Goal: Information Seeking & Learning: Learn about a topic

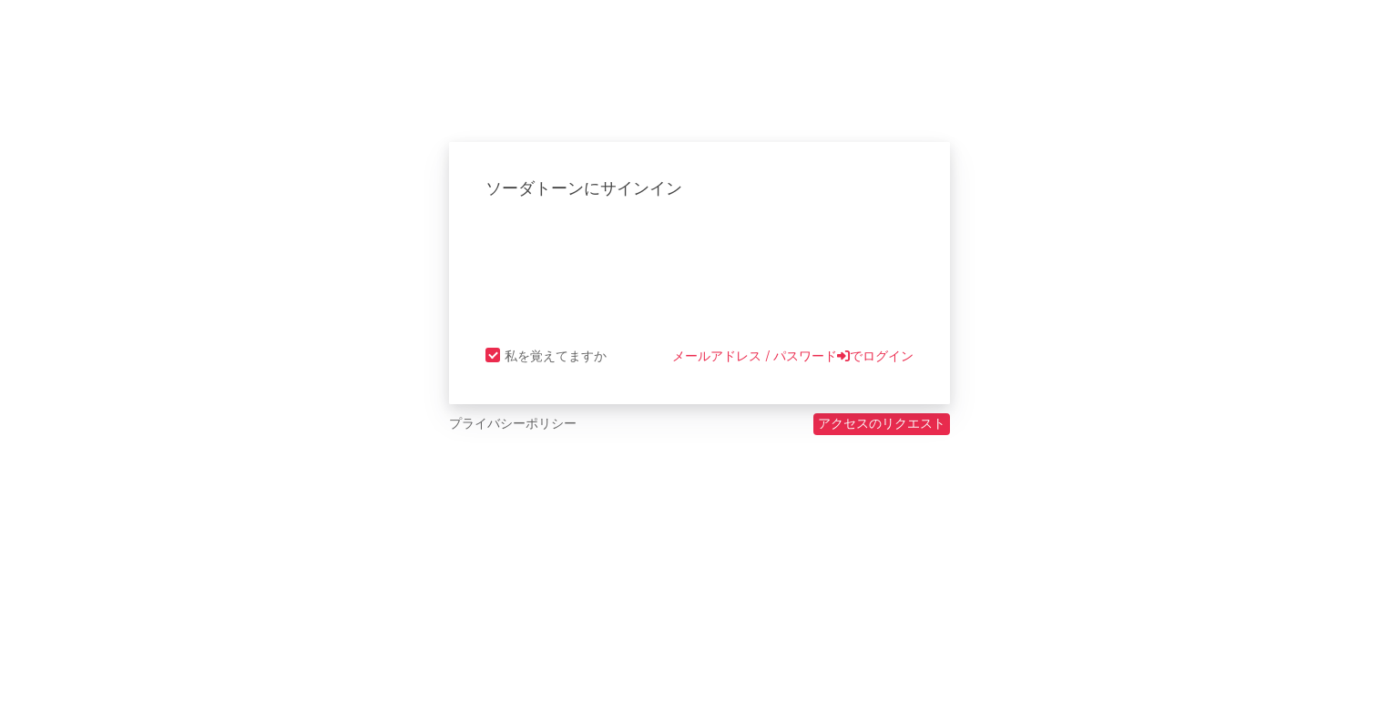
select select "recorded_music"
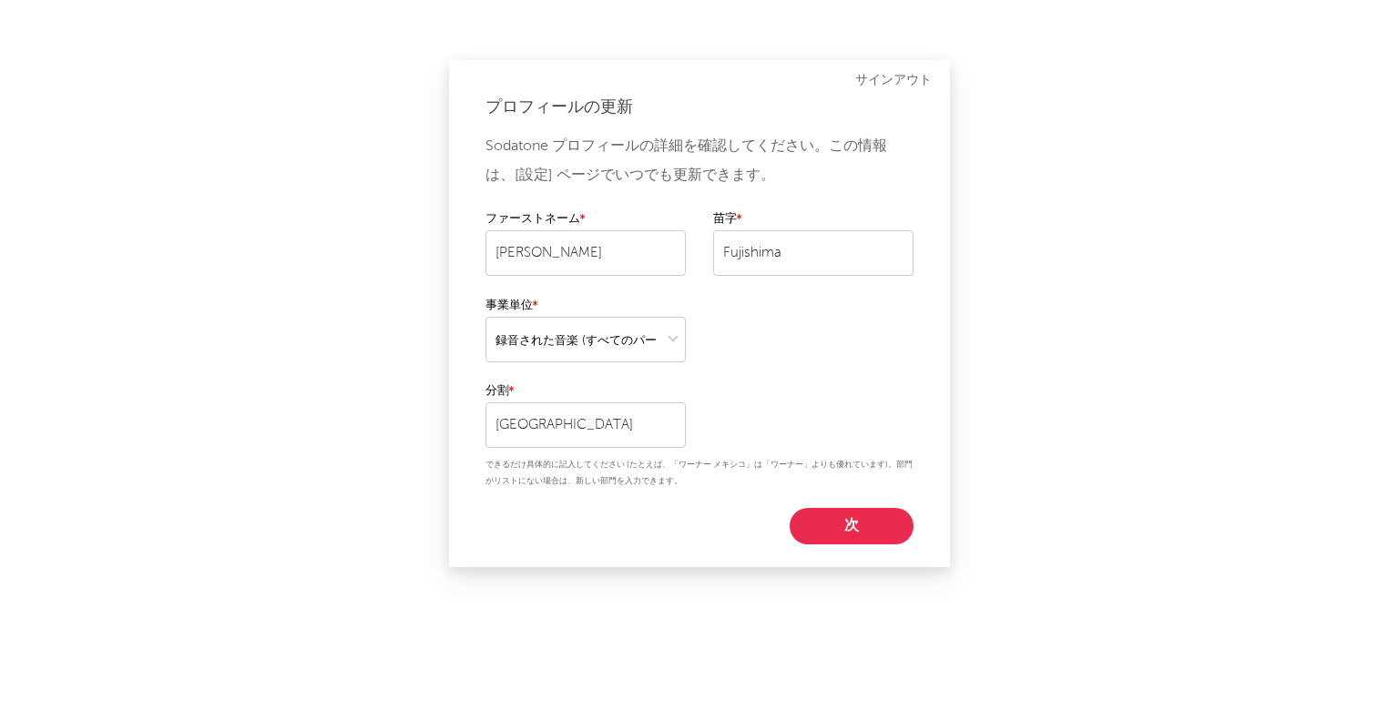
drag, startPoint x: 692, startPoint y: 331, endPoint x: 688, endPoint y: 288, distance: 43.1
click at [688, 288] on div "ファーストネーム [PERSON_NAME] [PERSON_NAME]" at bounding box center [699, 252] width 428 height 86
click at [587, 356] on select at bounding box center [585, 340] width 200 height 46
click at [741, 345] on div "Sodatone プロフィールの詳細を確認してください。この情報は、[設定] ページでいつでも更新できます。 ファーストネーム Yuta 苗字 [PERSON…" at bounding box center [699, 338] width 428 height 413
click at [848, 513] on button "次" at bounding box center [852, 526] width 124 height 36
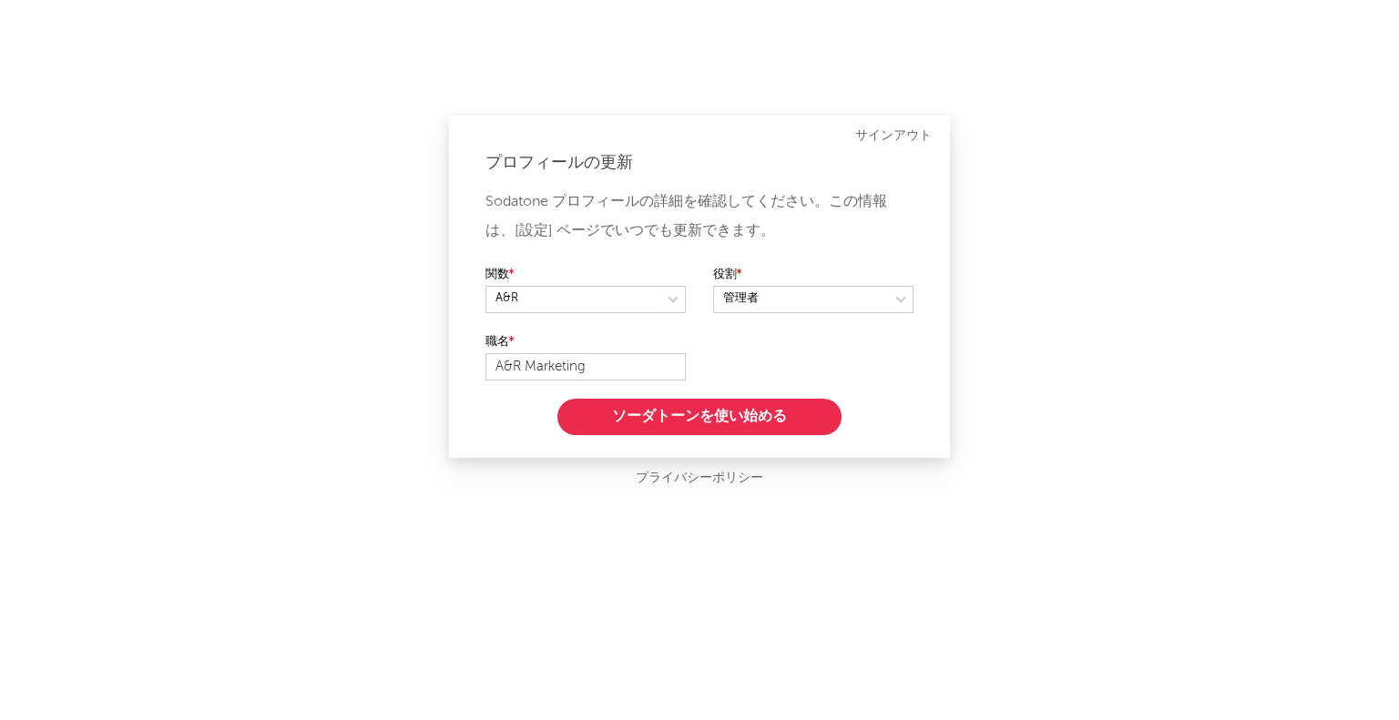
click at [642, 418] on button "ソーダトーンを使い始める" at bounding box center [699, 417] width 284 height 36
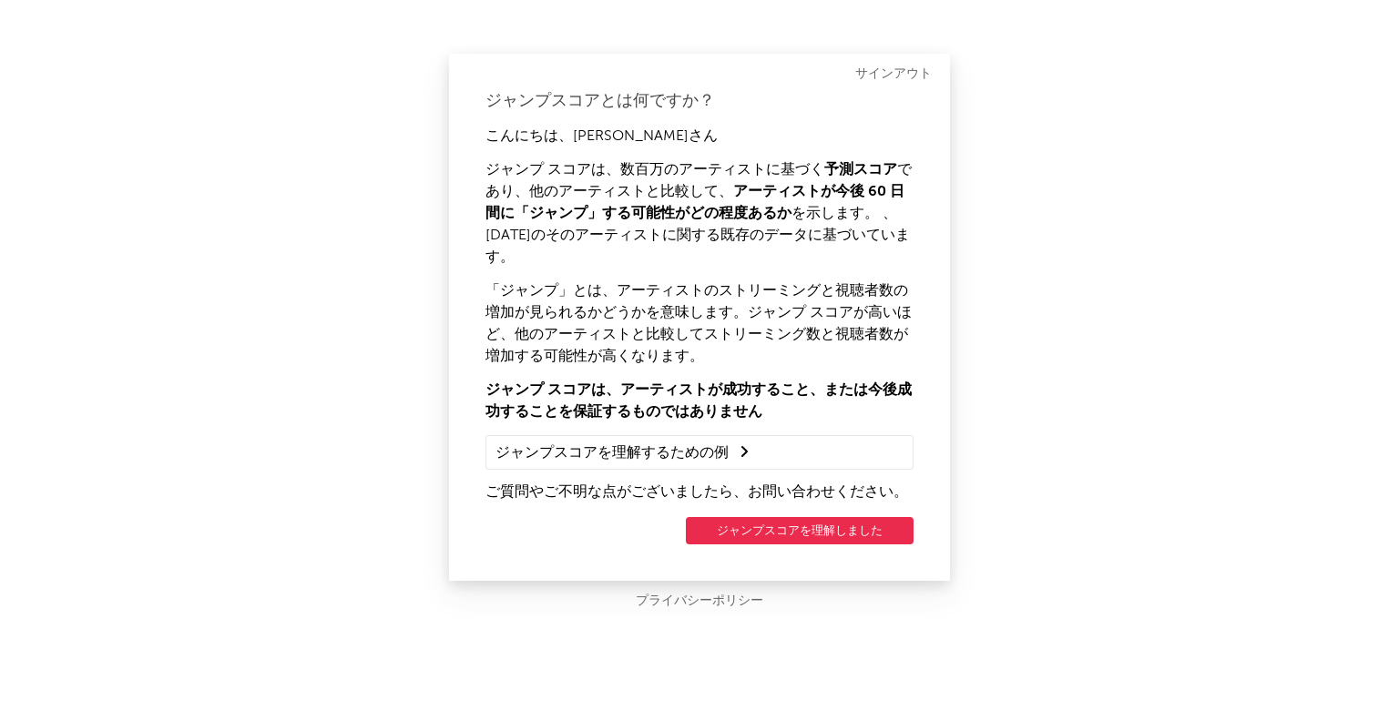
click at [738, 517] on button "ジャンプスコアを理解しました" at bounding box center [800, 530] width 228 height 27
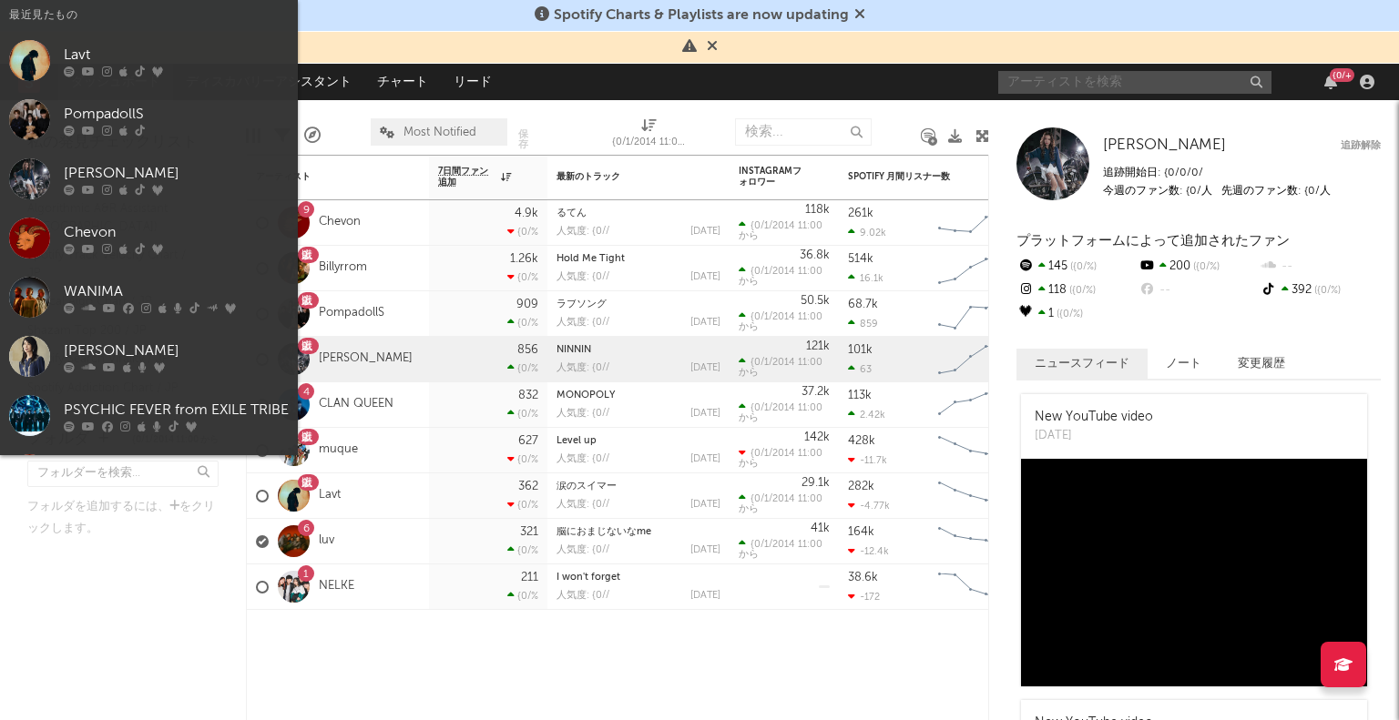
click at [1073, 82] on input "text" at bounding box center [1134, 82] width 273 height 23
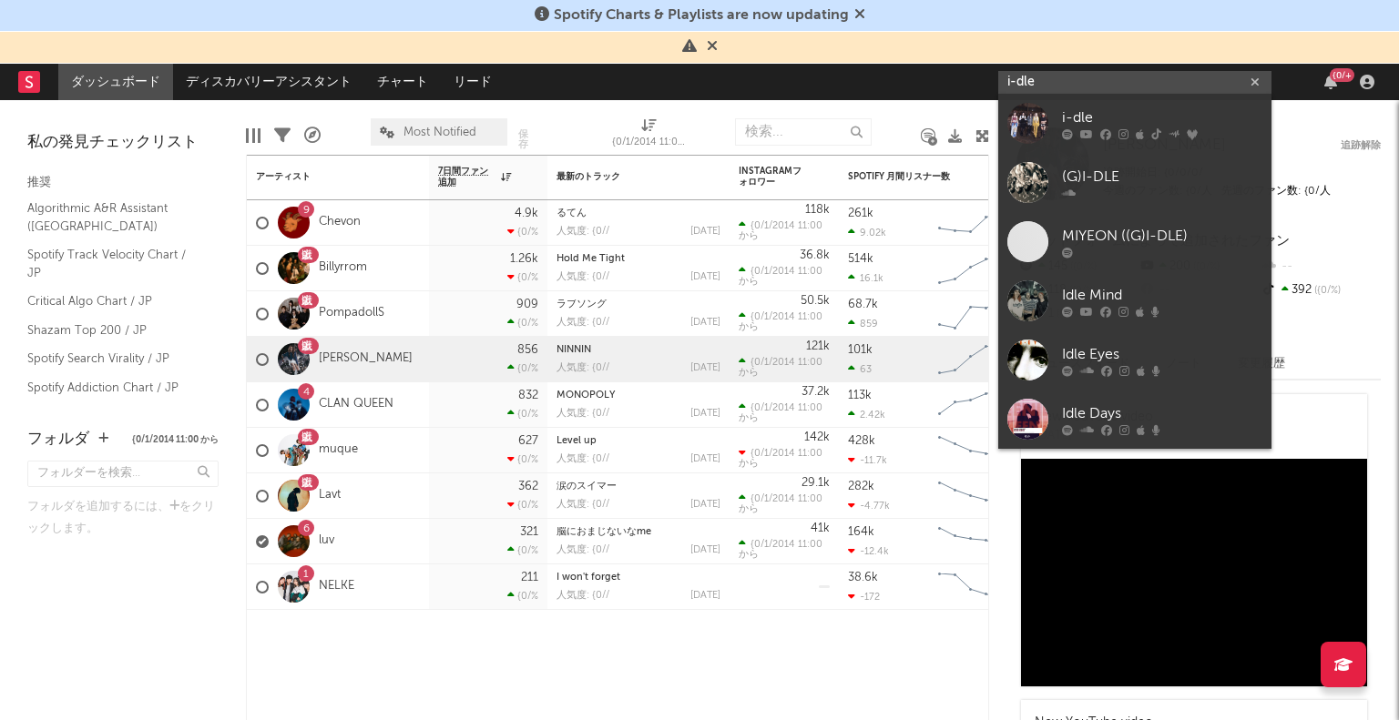
type input "i-dle"
click at [1090, 124] on div "i-dle" at bounding box center [1162, 118] width 200 height 22
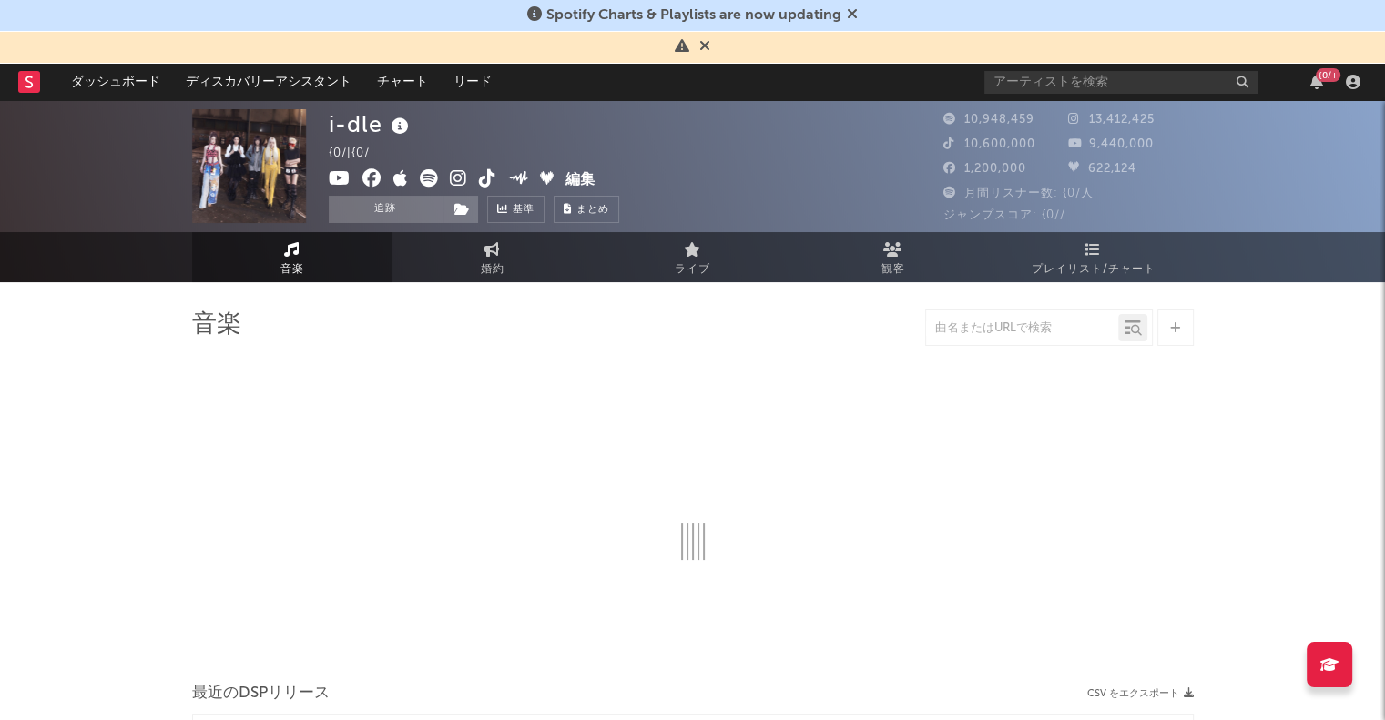
select select "6m"
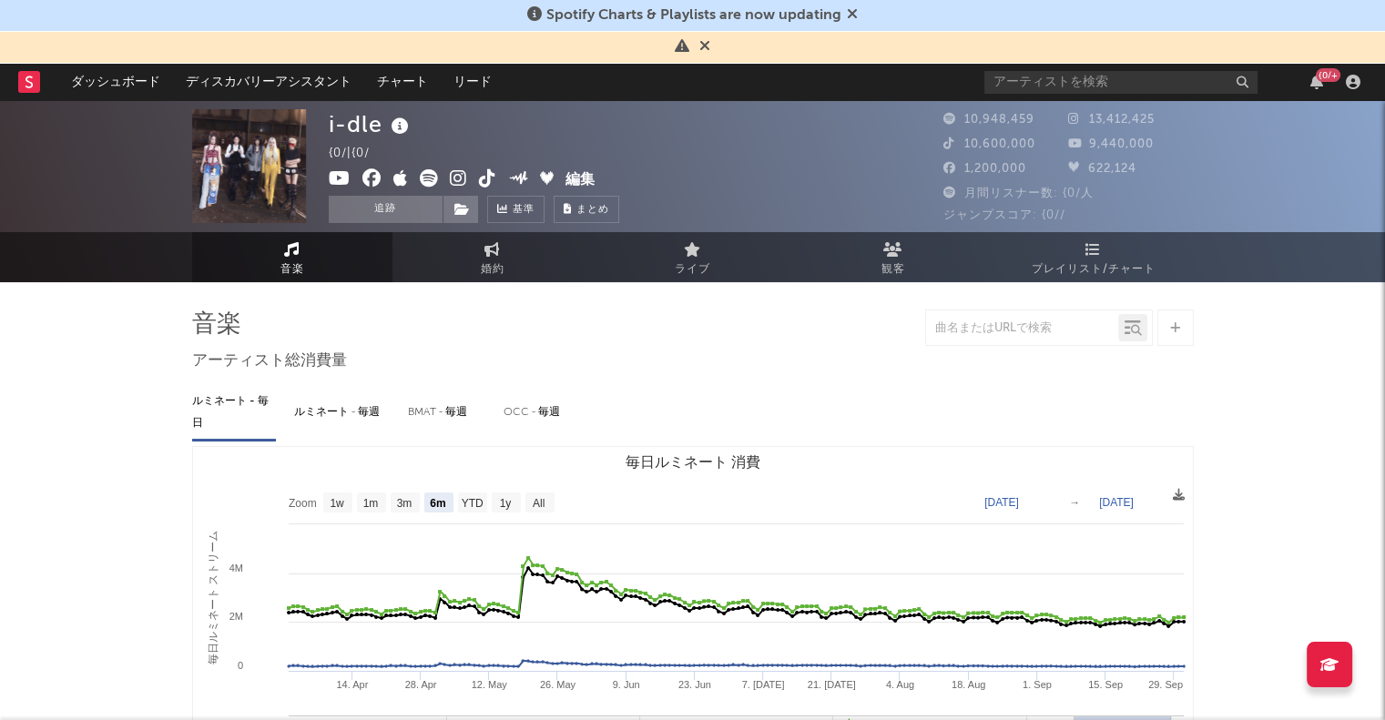
click at [478, 273] on link "婚約" at bounding box center [493, 257] width 200 height 50
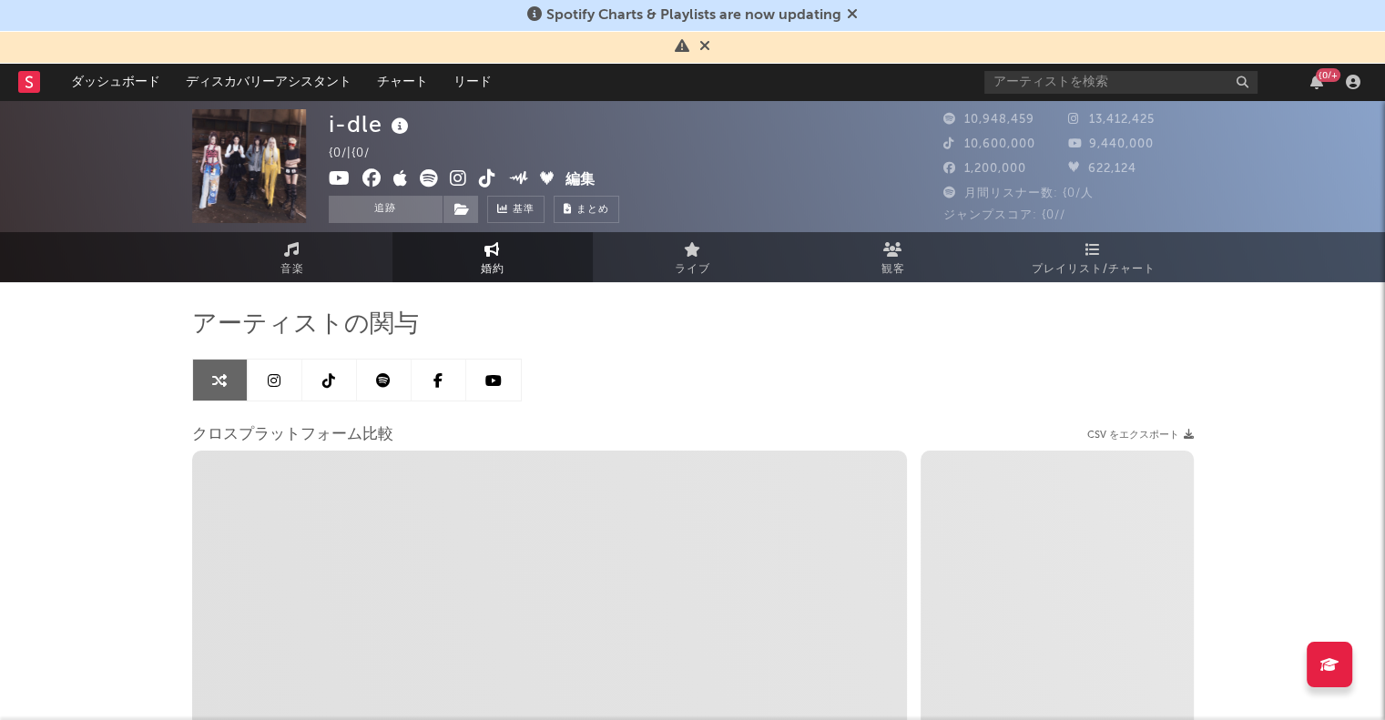
select select "1w"
click at [368, 383] on link at bounding box center [384, 380] width 55 height 41
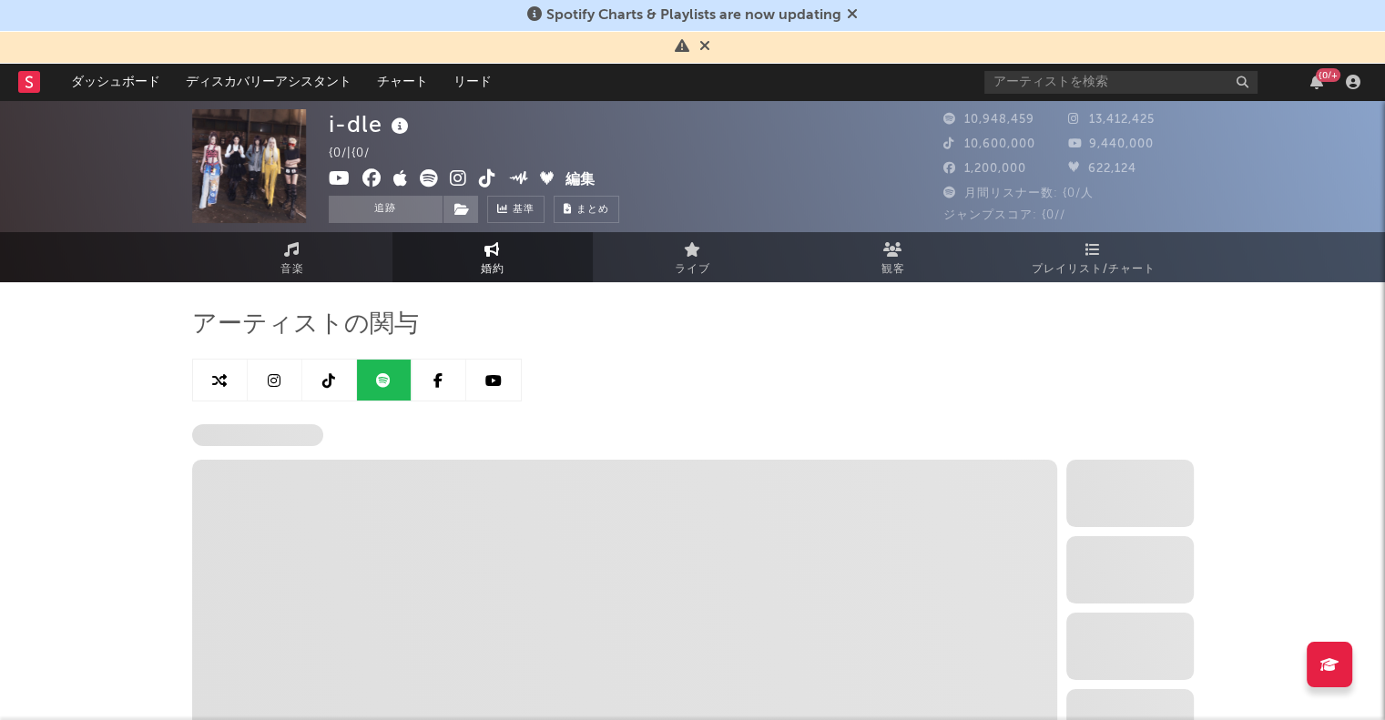
select select "6m"
select select "1w"
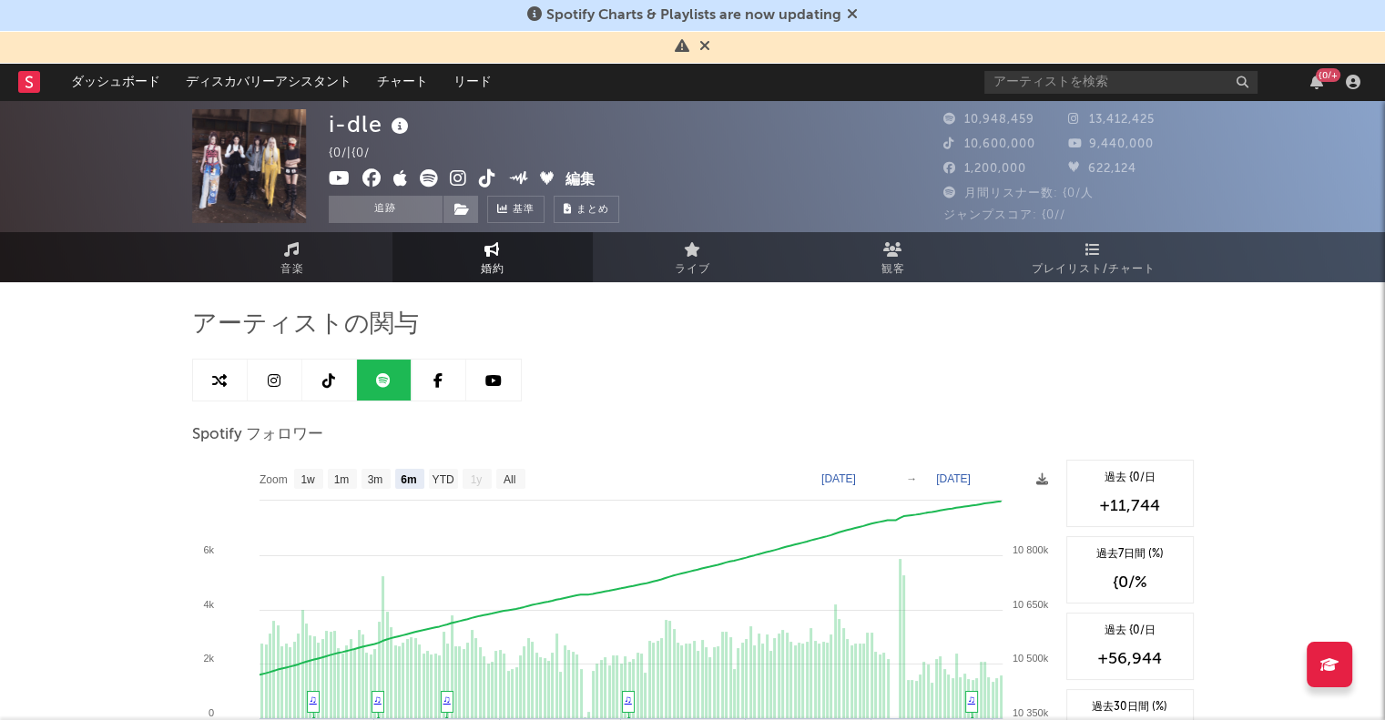
click at [912, 252] on link "観客" at bounding box center [893, 257] width 200 height 50
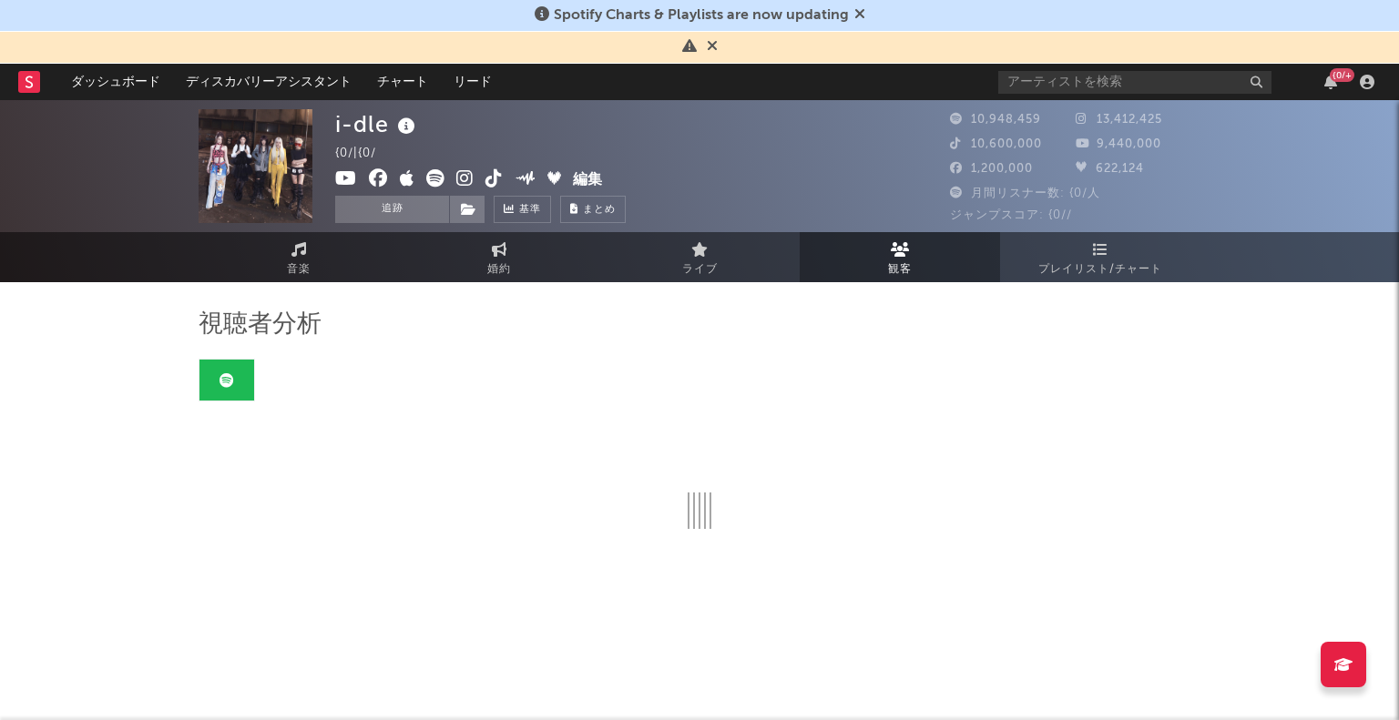
click at [1037, 271] on link "プレイリスト/チャート" at bounding box center [1100, 257] width 200 height 50
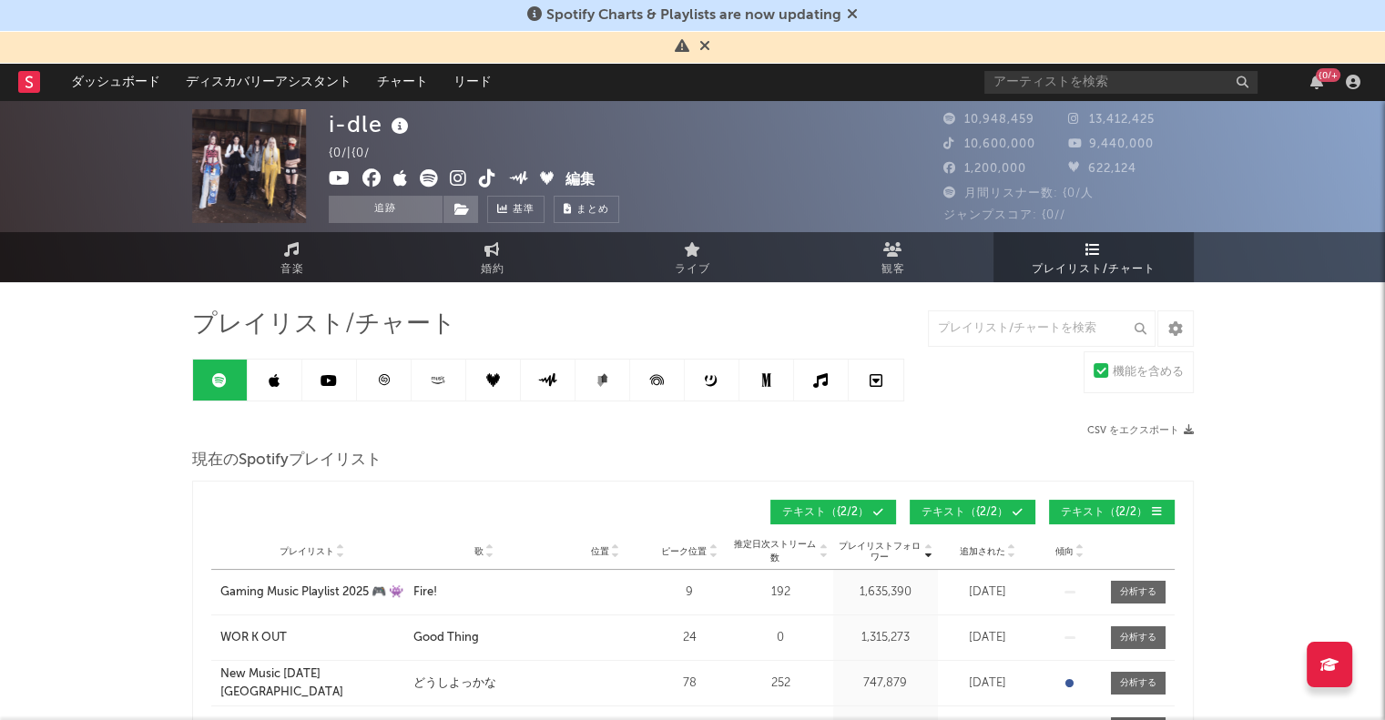
click at [299, 274] on span "音楽" at bounding box center [293, 270] width 24 height 22
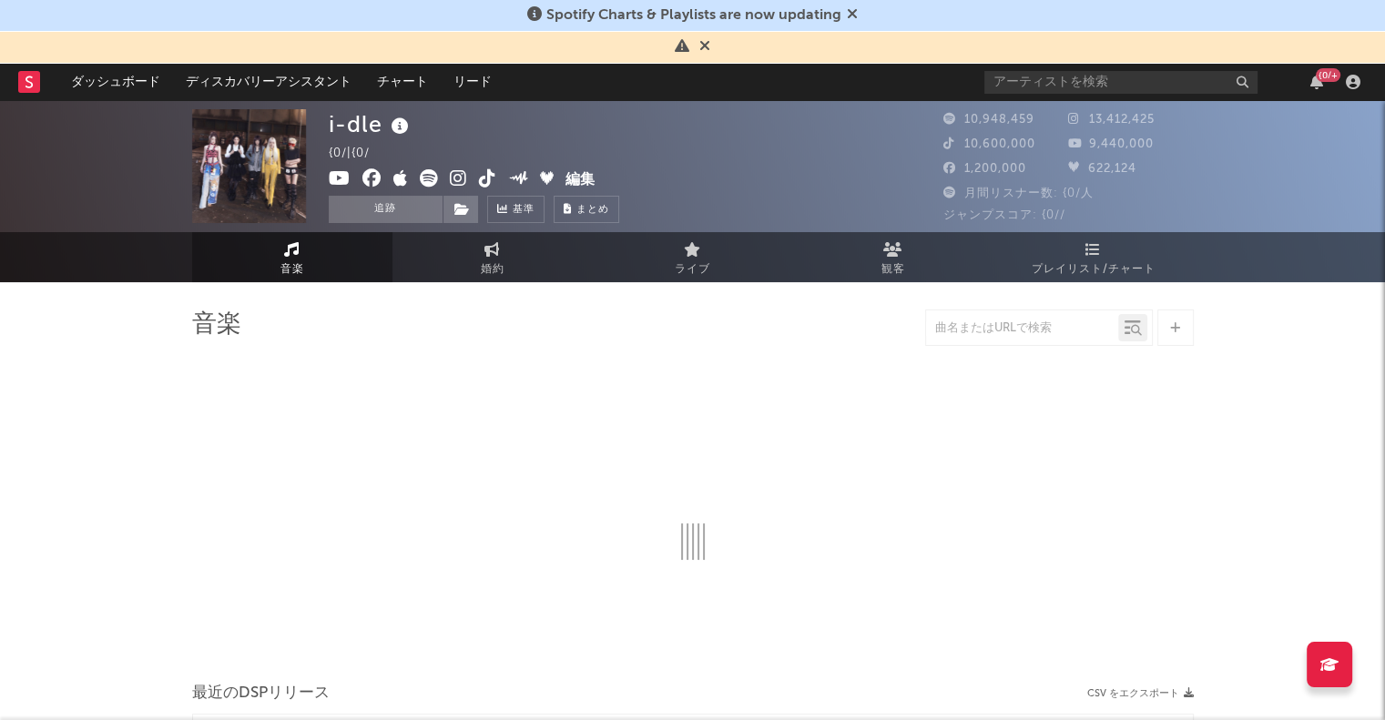
select select "6m"
